Goal: Task Accomplishment & Management: Complete application form

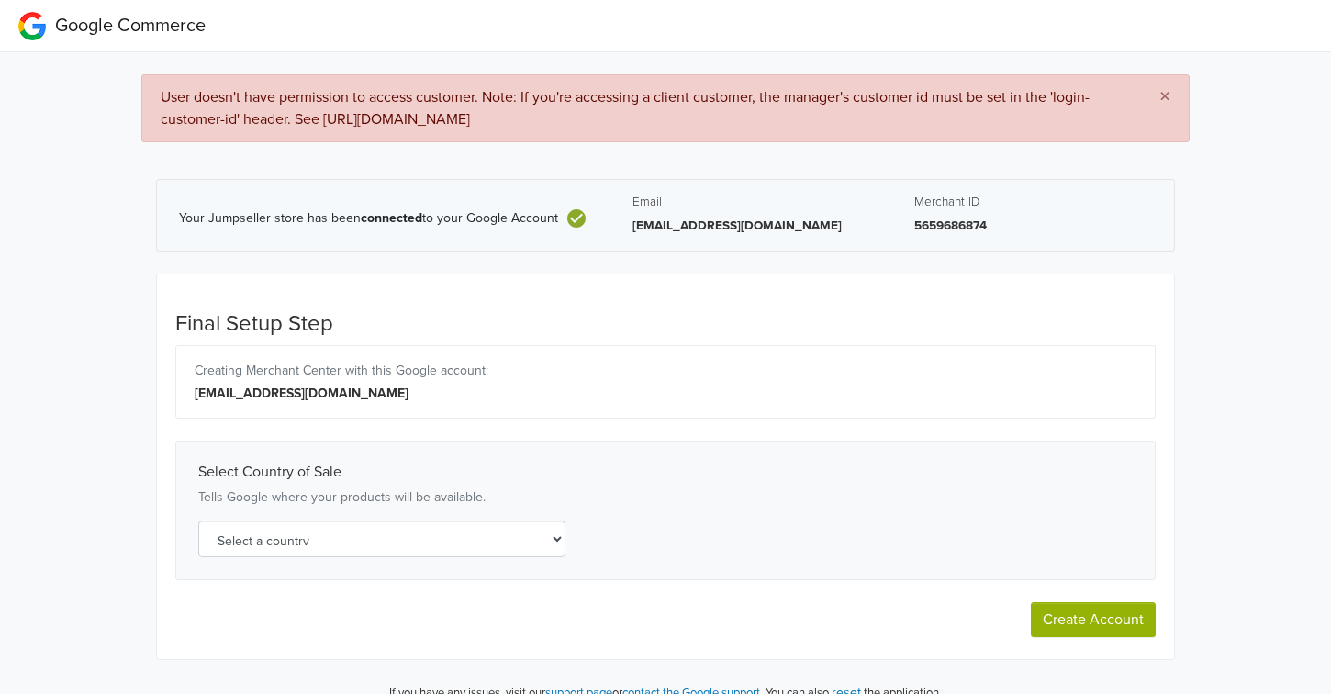
select select "cl"
click at [471, 527] on select "Select a country [GEOGRAPHIC_DATA] [GEOGRAPHIC_DATA] [GEOGRAPHIC_DATA] [GEOGRAP…" at bounding box center [381, 539] width 367 height 37
click at [745, 503] on p "Tells Google where your products will be available." at bounding box center [665, 497] width 935 height 18
click at [1129, 621] on button "Create Account" at bounding box center [1093, 619] width 125 height 35
select select "cl"
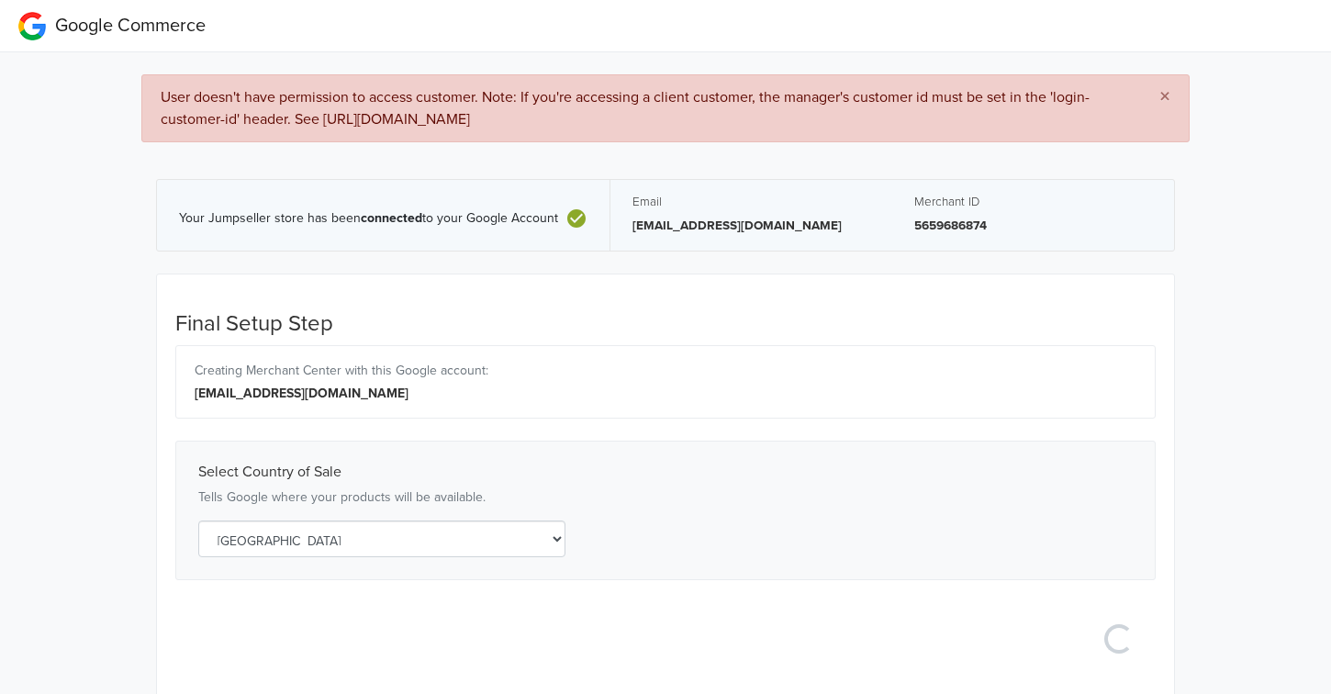
scroll to position [62, 0]
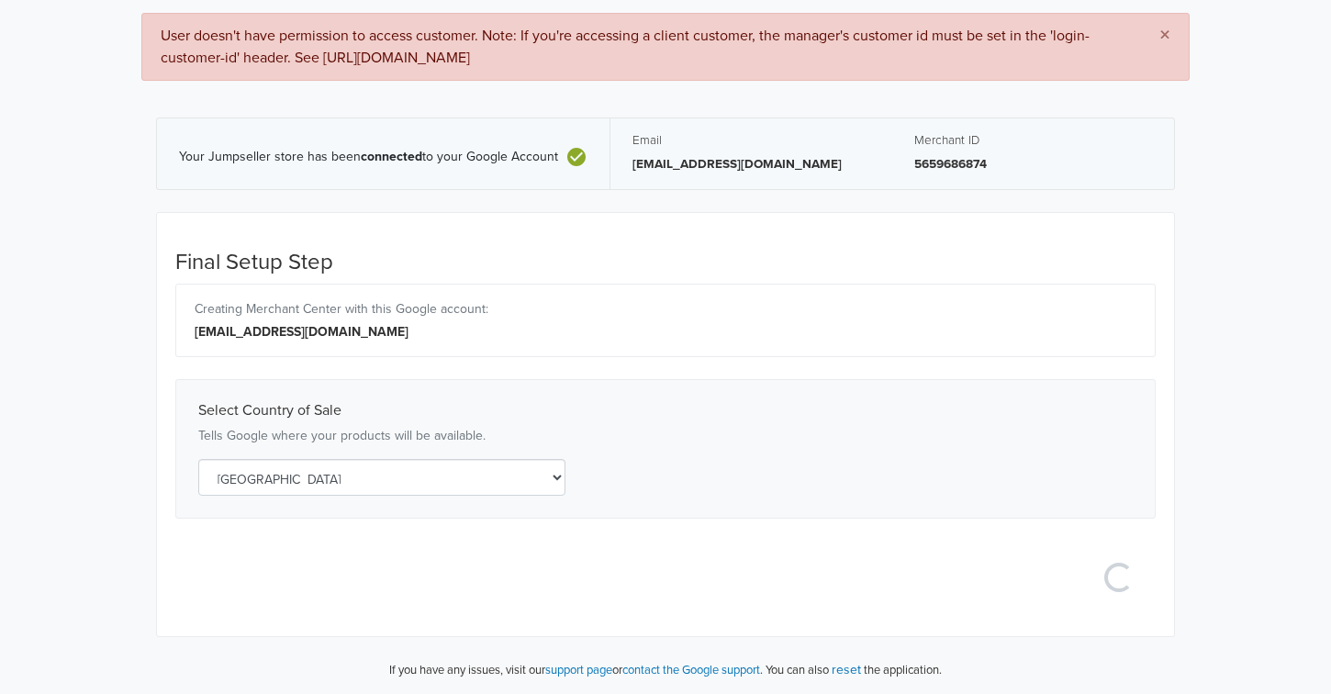
select select "cl"
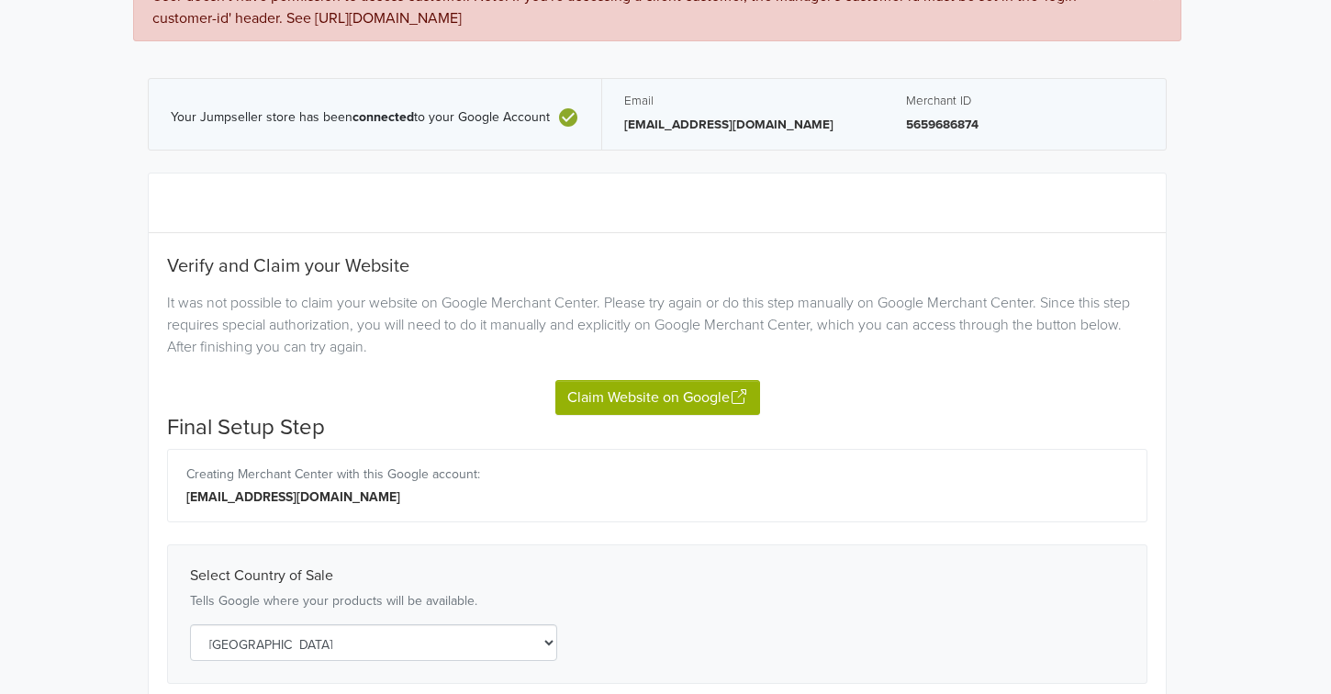
scroll to position [98, 10]
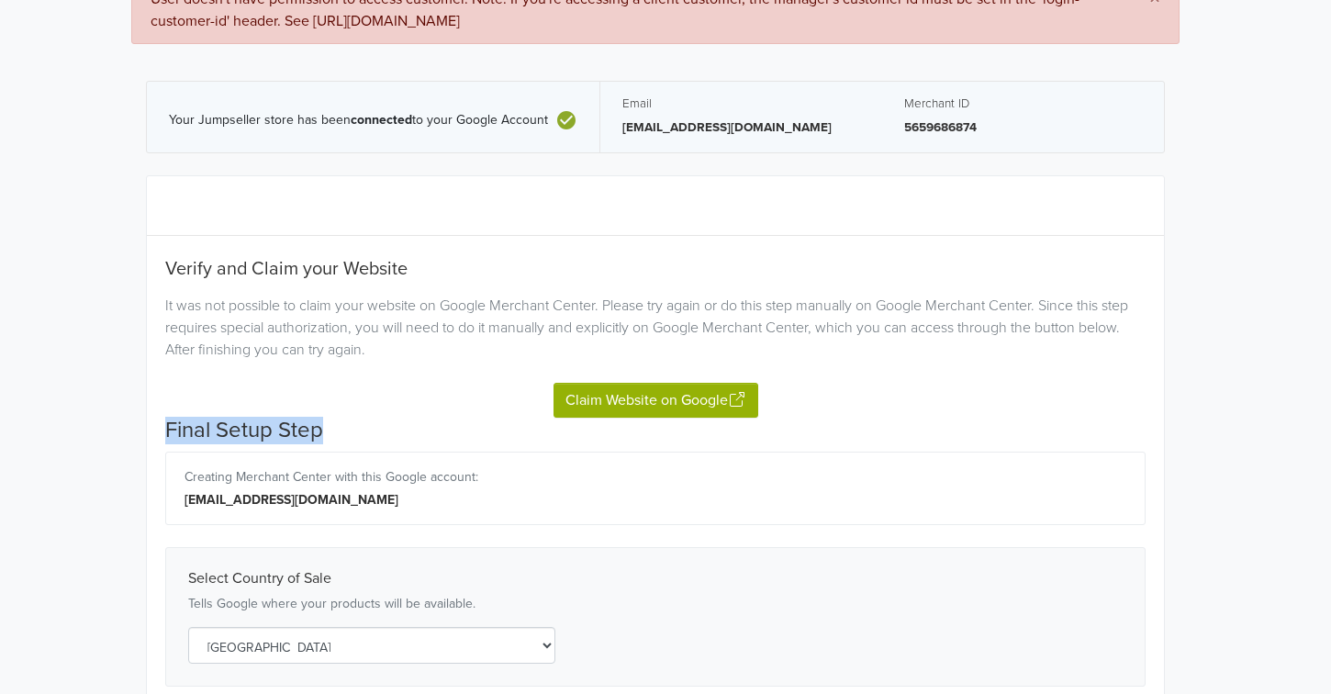
drag, startPoint x: 656, startPoint y: 429, endPoint x: 704, endPoint y: 379, distance: 69.5
click at [704, 379] on div "Verify and Claim your Website It was not possible to claim your website on Goog…" at bounding box center [655, 471] width 980 height 546
drag, startPoint x: 704, startPoint y: 379, endPoint x: 696, endPoint y: 392, distance: 15.3
click at [696, 392] on div "Claim Website on Google" at bounding box center [655, 389] width 980 height 57
click at [696, 392] on button "Claim Website on Google" at bounding box center [656, 400] width 205 height 35
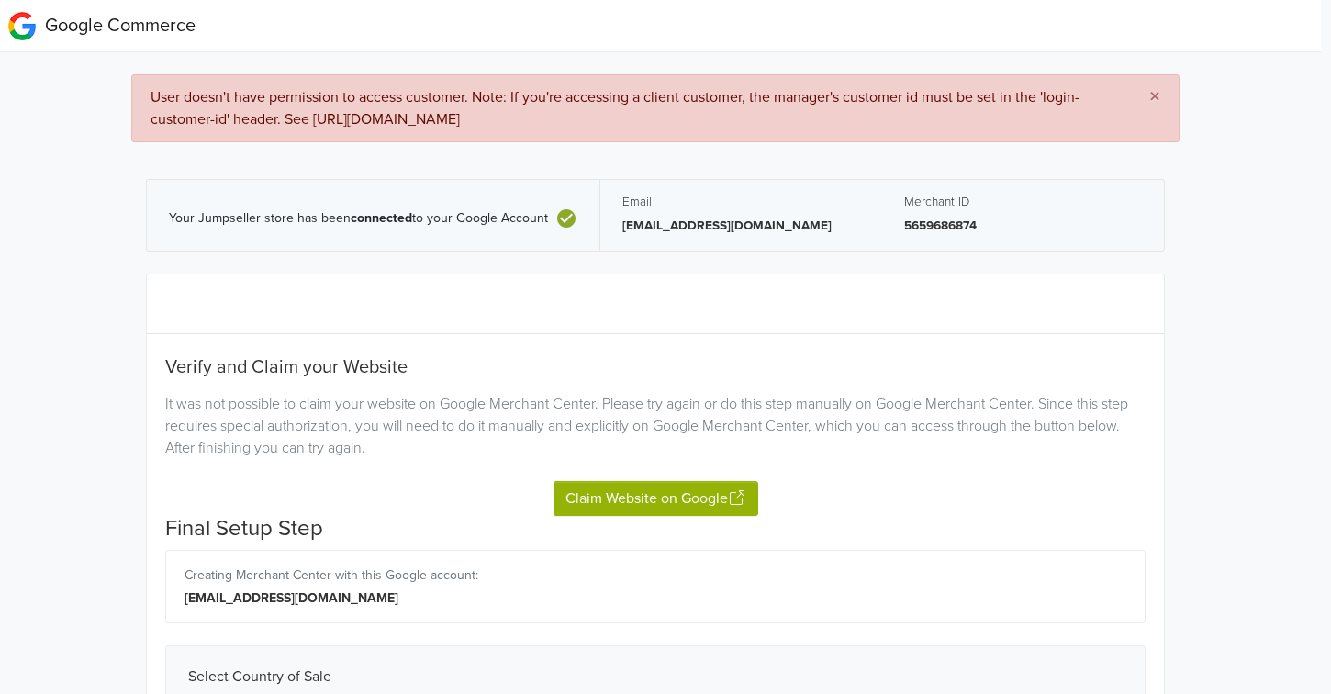
scroll to position [228, 10]
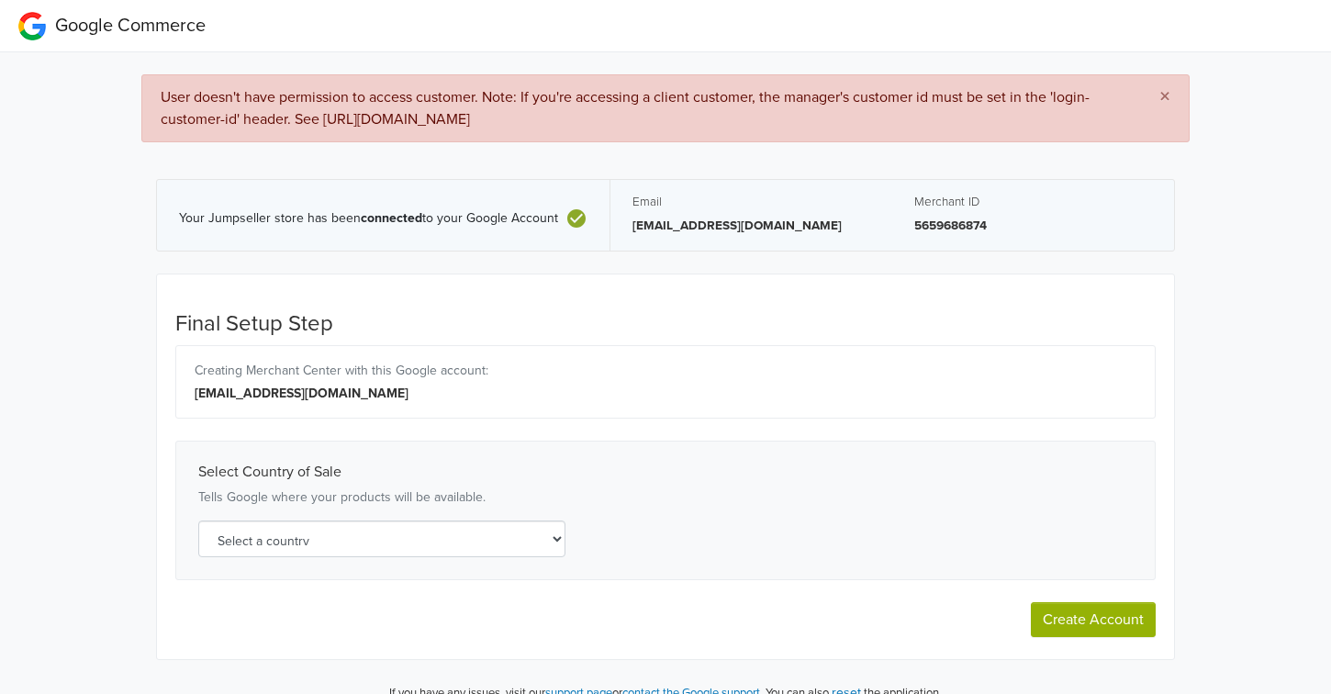
select select "cl"
